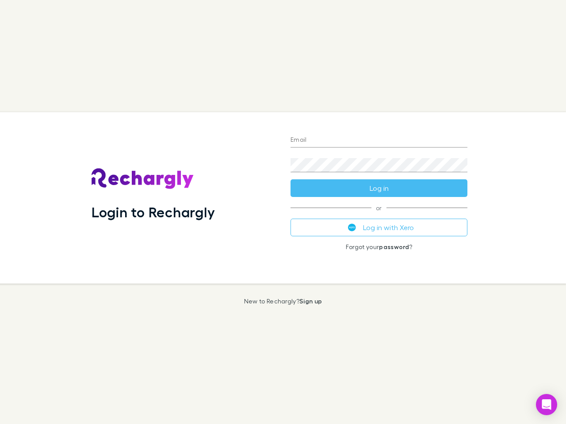
click at [283, 212] on div "Login to Rechargly" at bounding box center [183, 197] width 199 height 171
click at [379, 141] on input "Email" at bounding box center [378, 140] width 177 height 14
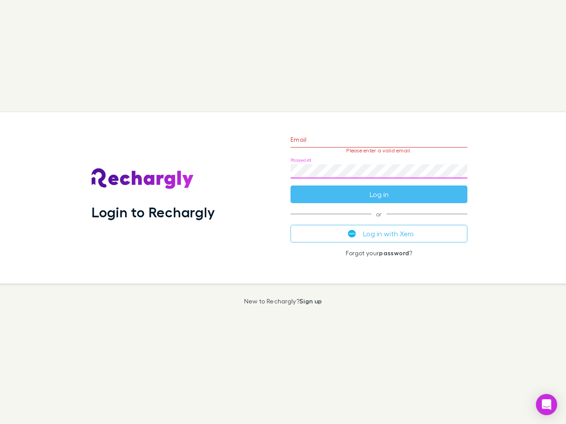
click at [379, 188] on form "Email Please enter a valid email. Password Log in" at bounding box center [378, 164] width 177 height 77
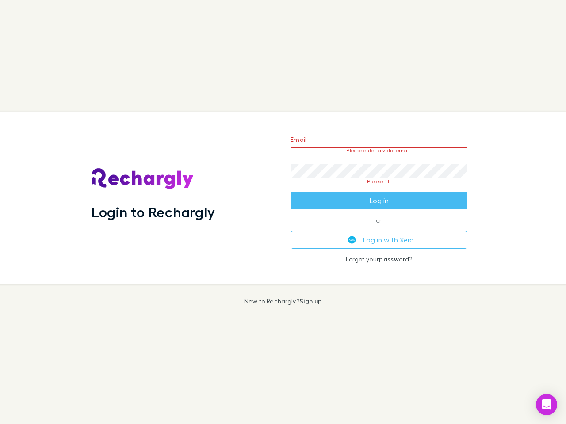
click at [379, 228] on div "Email Please enter a valid email. Password Please fill Log in or Log in with Xe…" at bounding box center [378, 197] width 191 height 171
click at [546, 405] on icon "Open Intercom Messenger" at bounding box center [546, 404] width 9 height 11
